Goal: Transaction & Acquisition: Book appointment/travel/reservation

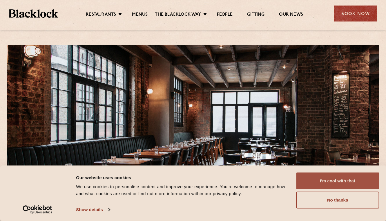
click at [342, 183] on button "I'm cool with that" at bounding box center [337, 180] width 83 height 17
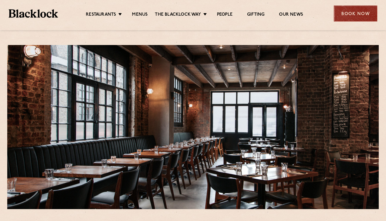
click at [353, 8] on div "Book Now" at bounding box center [356, 14] width 44 height 16
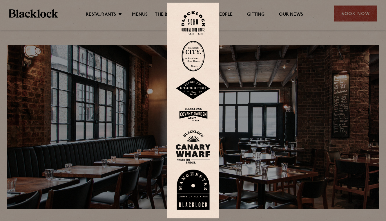
click at [354, 14] on div at bounding box center [193, 110] width 386 height 221
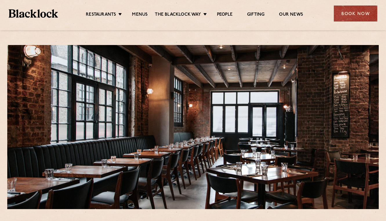
click at [354, 14] on div "Book Now" at bounding box center [356, 14] width 44 height 16
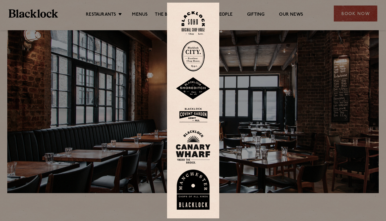
scroll to position [18, 0]
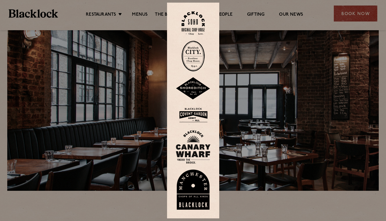
click at [192, 93] on img at bounding box center [193, 88] width 35 height 23
